Goal: Transaction & Acquisition: Purchase product/service

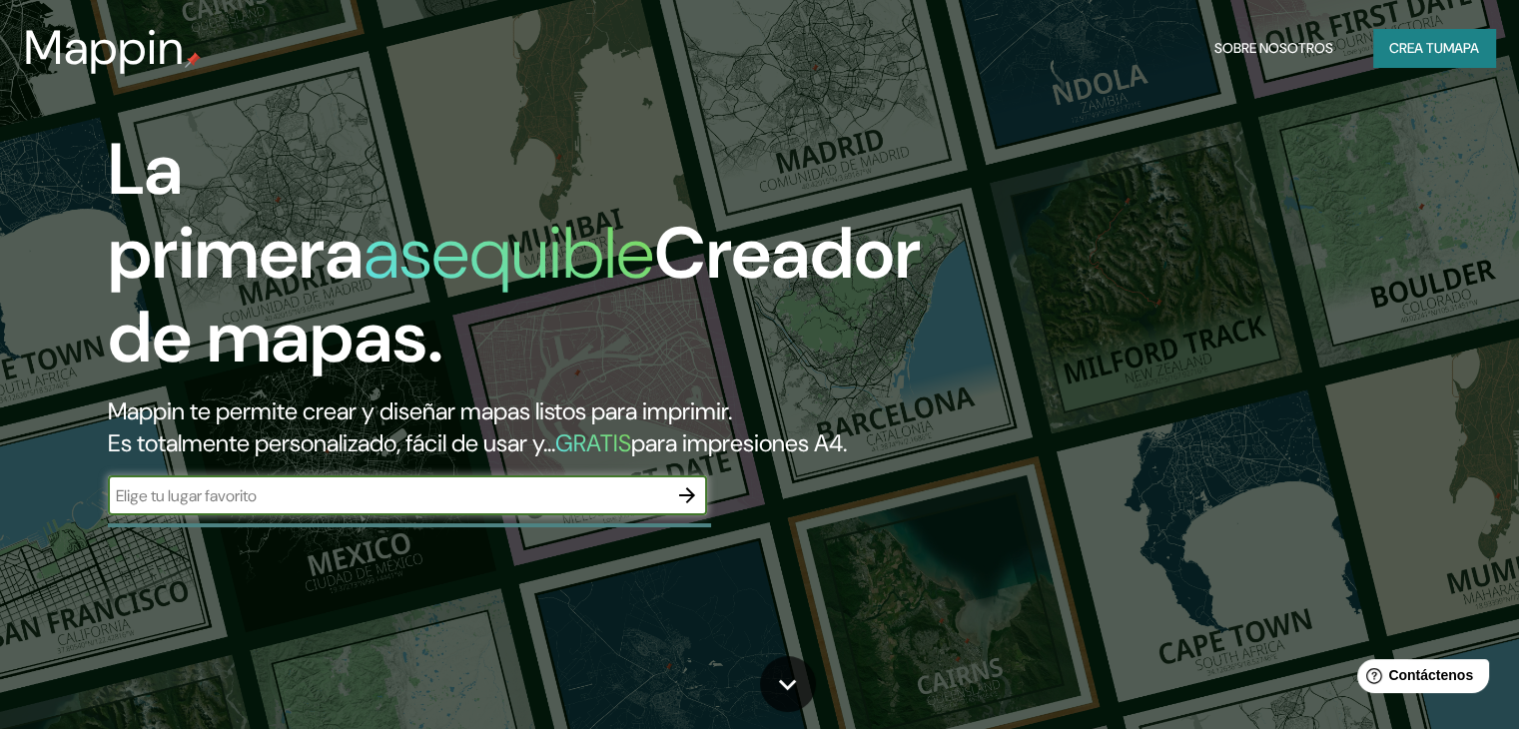
click at [1405, 47] on font "Crea tu" at bounding box center [1416, 48] width 54 height 18
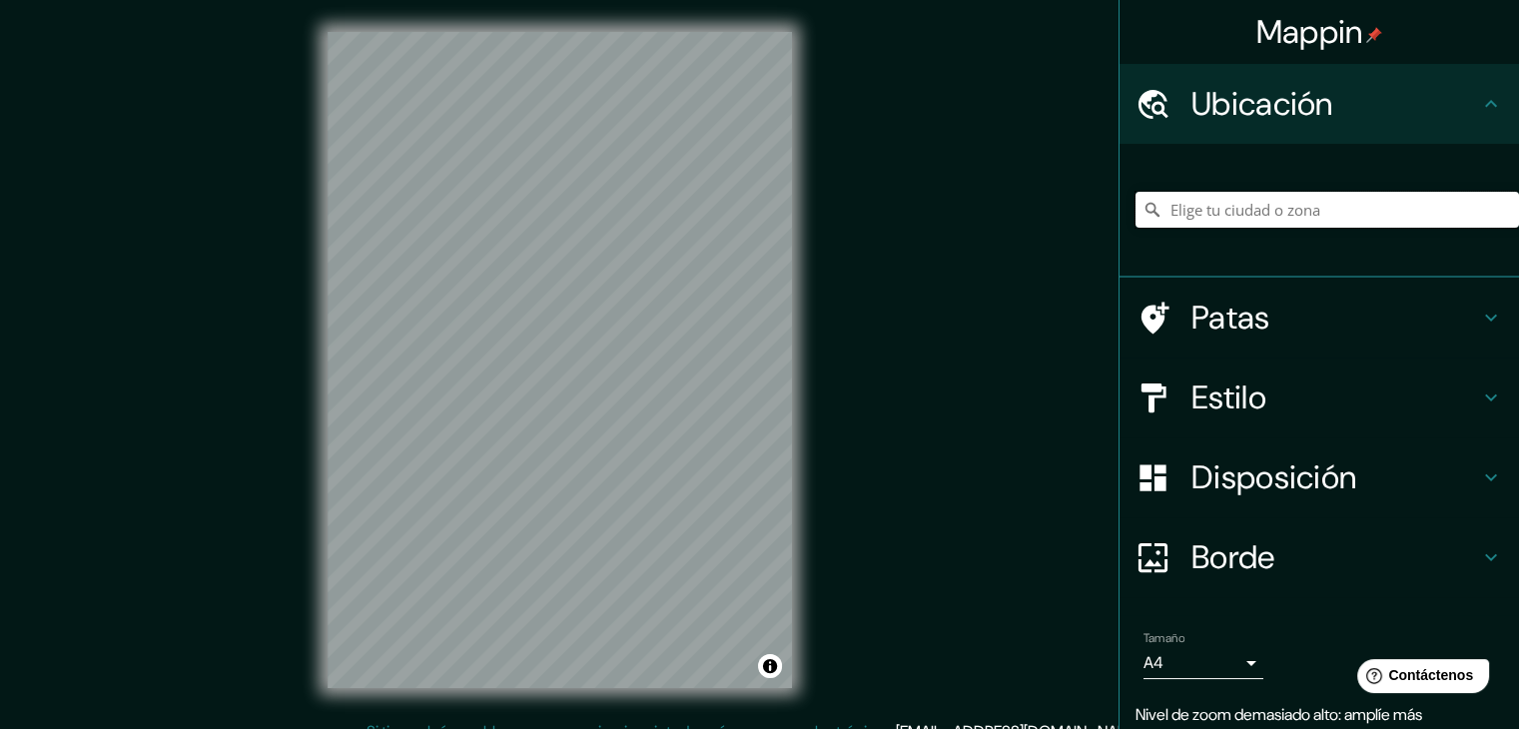
click at [1174, 217] on input "Elige tu ciudad o zona" at bounding box center [1328, 210] width 384 height 36
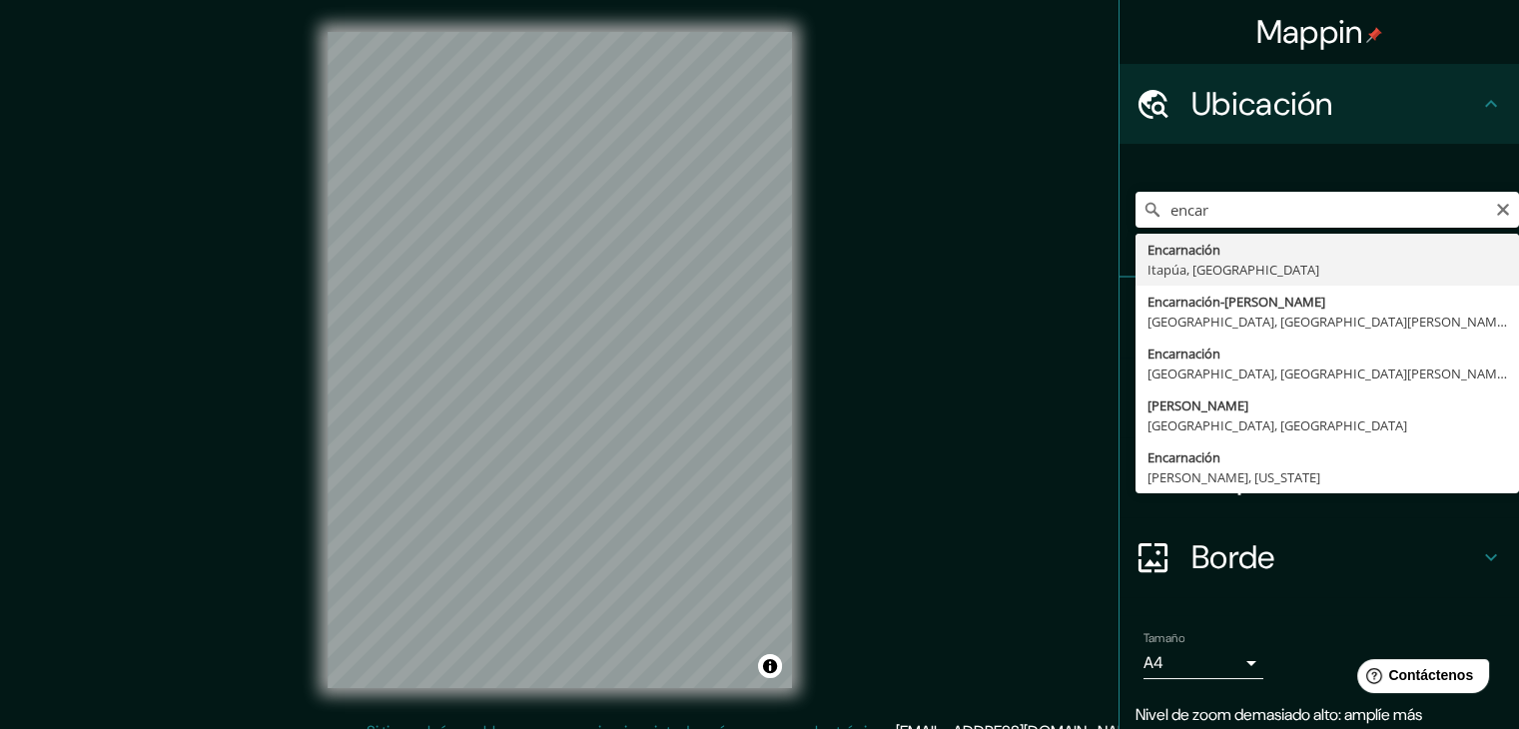
type input "Encarnación, [GEOGRAPHIC_DATA], [GEOGRAPHIC_DATA]"
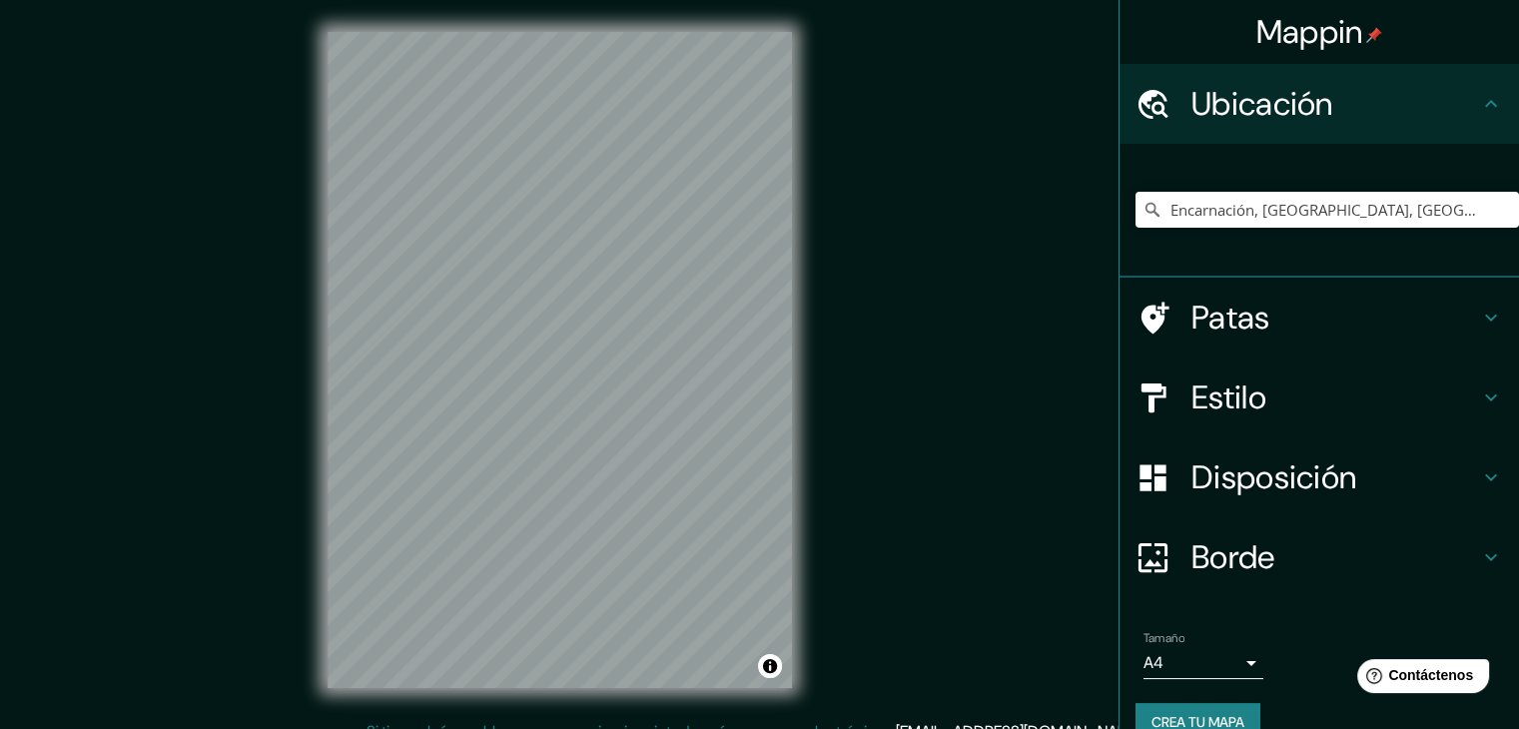
click at [1282, 400] on h4 "Estilo" at bounding box center [1336, 398] width 288 height 40
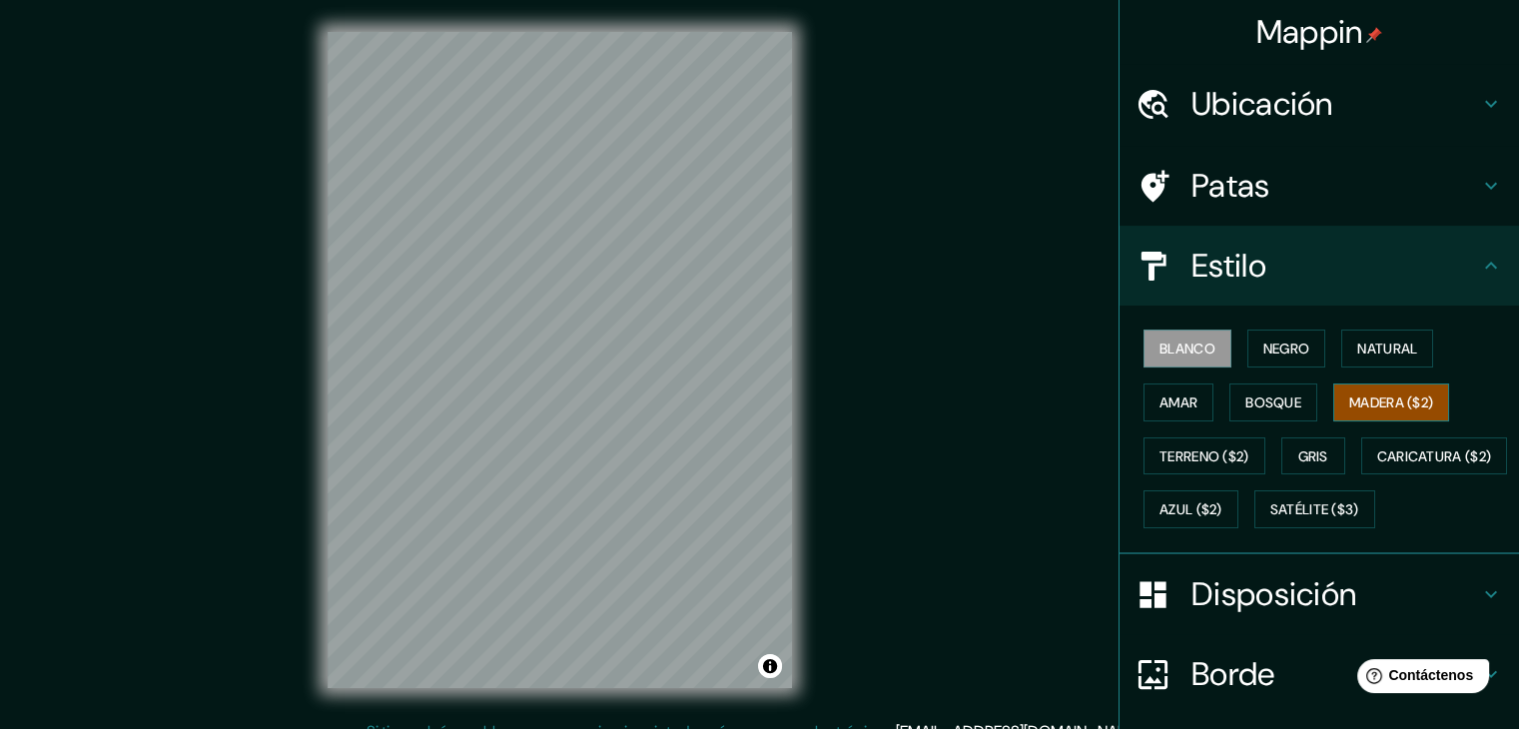
click at [1378, 416] on button "Madera ($2)" at bounding box center [1391, 403] width 116 height 38
click at [1184, 405] on font "Amar" at bounding box center [1179, 403] width 38 height 18
click at [1183, 340] on font "Blanco" at bounding box center [1188, 349] width 56 height 18
drag, startPoint x: 599, startPoint y: 369, endPoint x: 593, endPoint y: 358, distance: 12.5
click at [591, 361] on div at bounding box center [592, 353] width 16 height 16
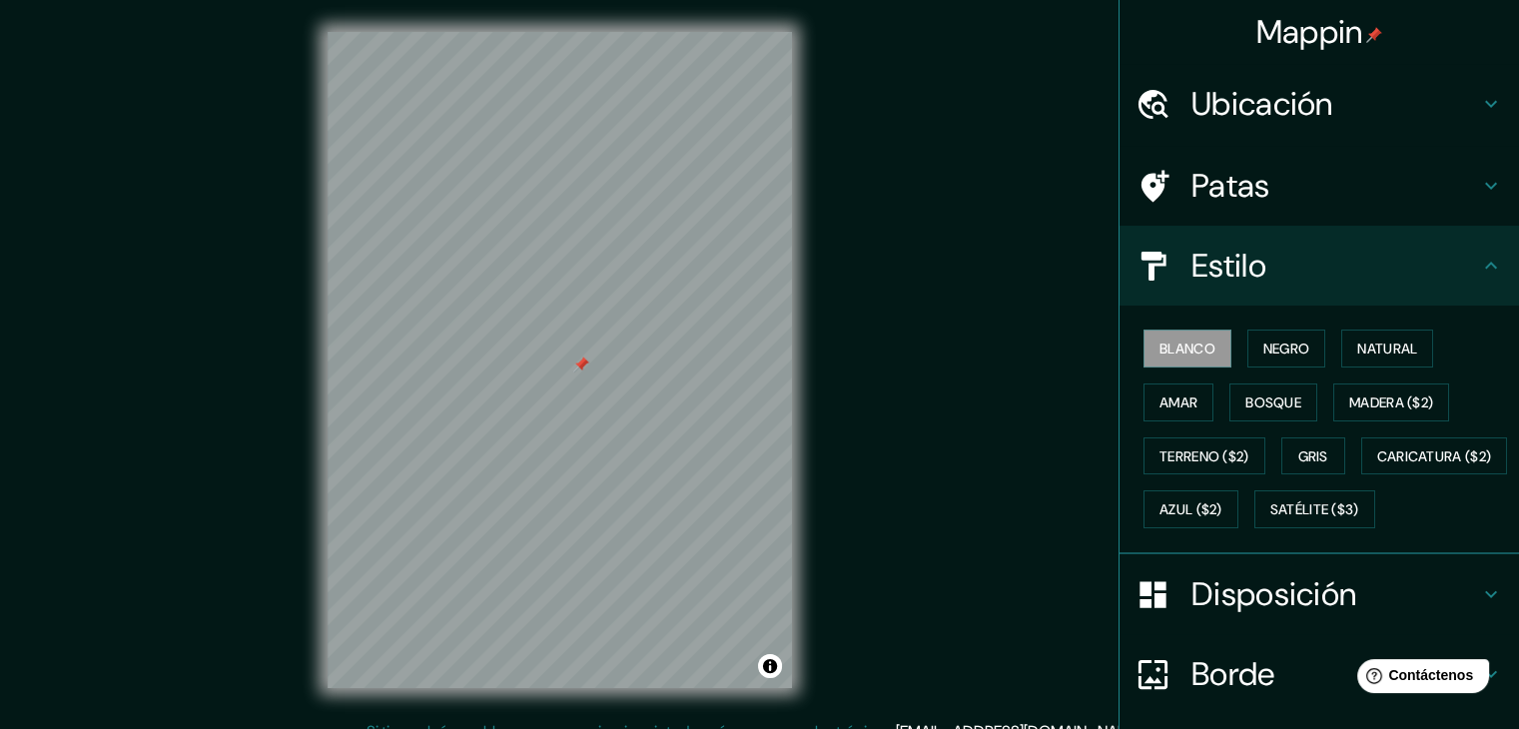
click at [581, 367] on div at bounding box center [581, 365] width 16 height 16
click at [539, 255] on div at bounding box center [539, 248] width 16 height 16
click at [540, 254] on div at bounding box center [547, 255] width 16 height 16
click at [531, 244] on div at bounding box center [531, 247] width 16 height 16
click at [599, 254] on div at bounding box center [599, 251] width 16 height 16
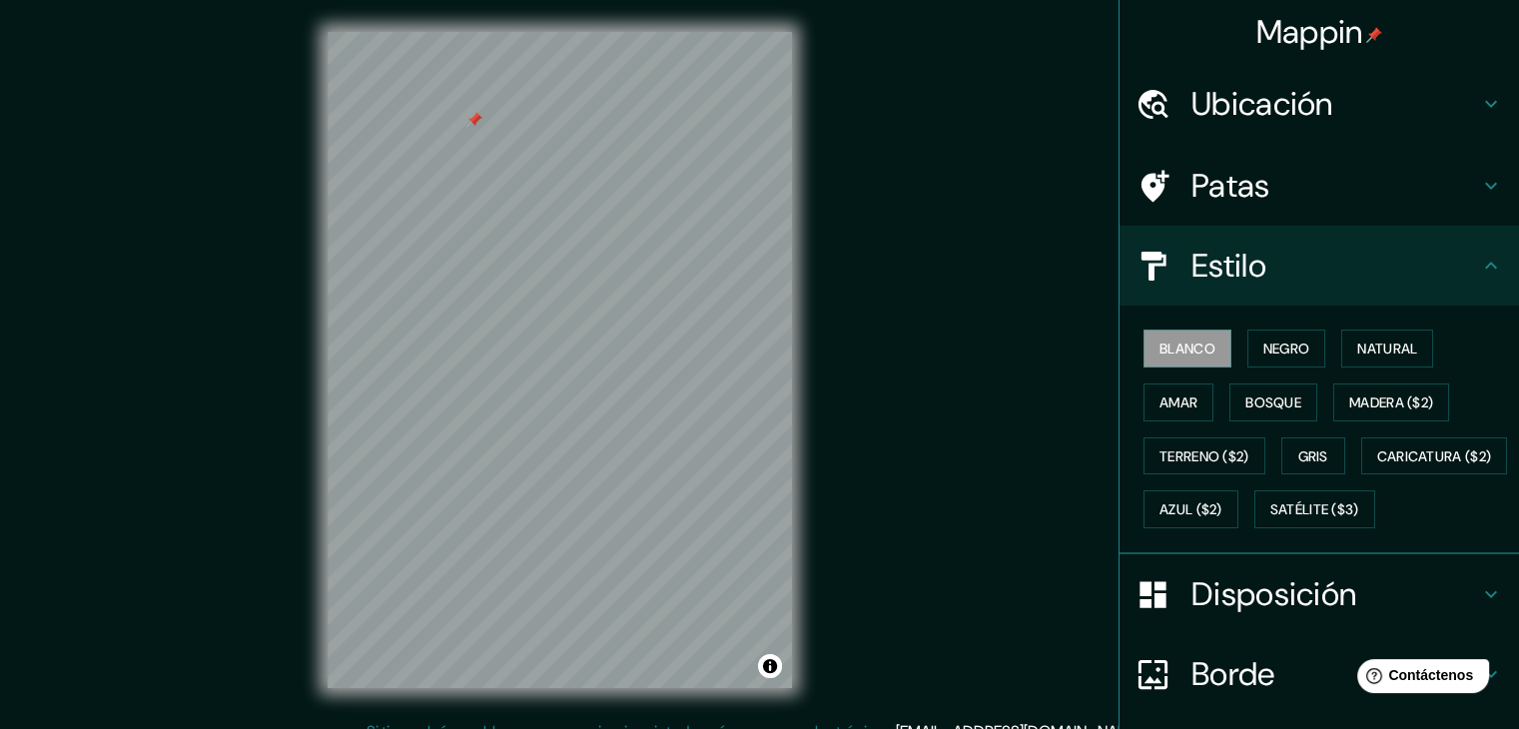
click at [472, 123] on div at bounding box center [474, 120] width 16 height 16
